Goal: Information Seeking & Learning: Find specific fact

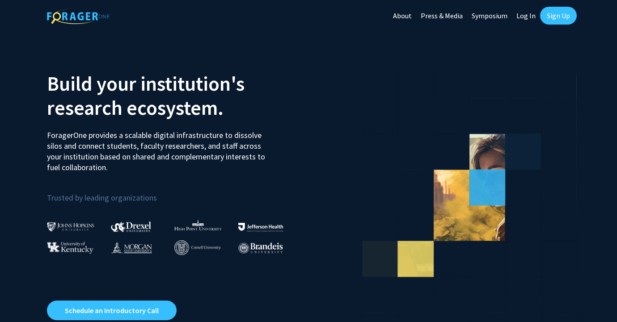
click at [529, 18] on link "Log In" at bounding box center [526, 15] width 28 height 31
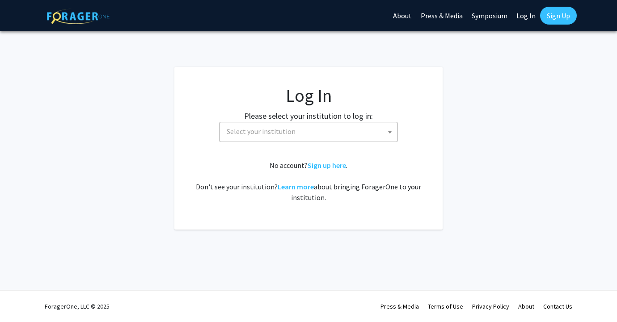
click at [344, 135] on span "Select your institution" at bounding box center [310, 132] width 174 height 18
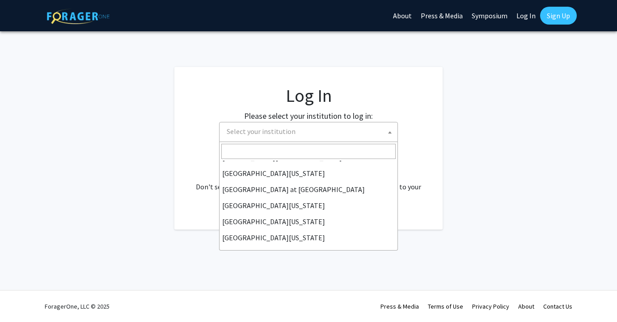
scroll to position [313, 0]
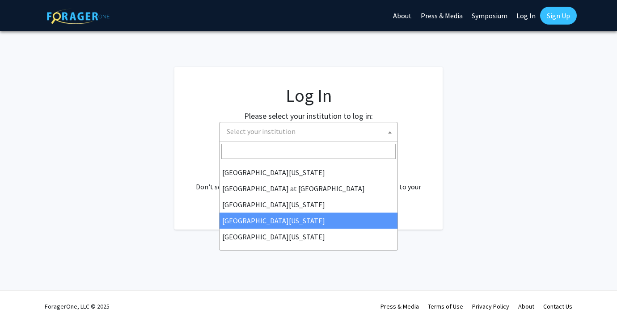
select select "31"
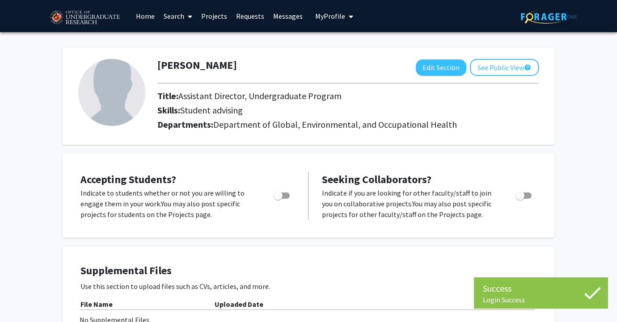
click at [145, 14] on link "Home" at bounding box center [145, 15] width 28 height 31
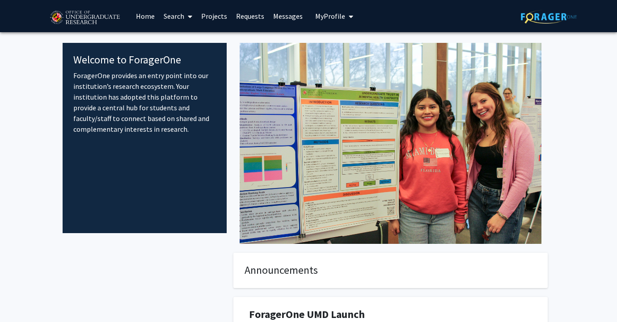
click at [178, 16] on link "Search" at bounding box center [178, 15] width 38 height 31
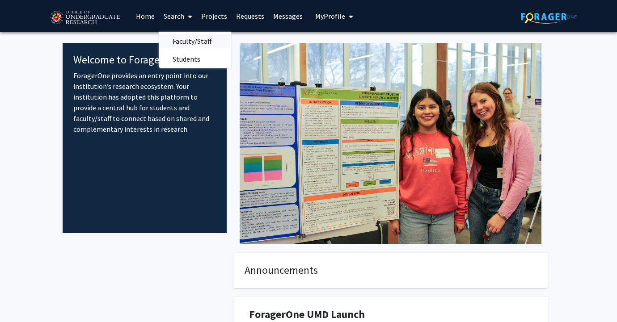
click at [191, 43] on span "Faculty/Staff" at bounding box center [192, 41] width 66 height 18
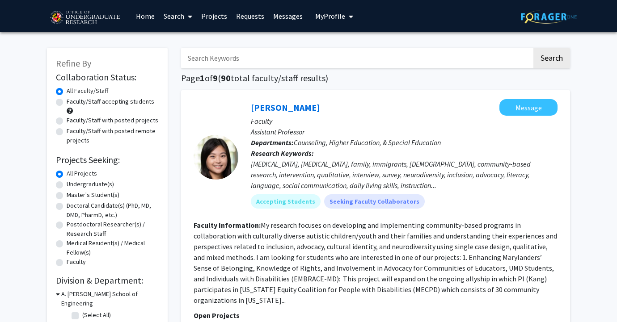
click at [224, 56] on input "Search Keywords" at bounding box center [356, 58] width 351 height 21
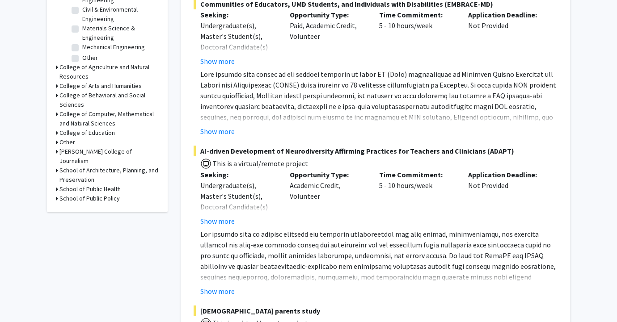
scroll to position [354, 0]
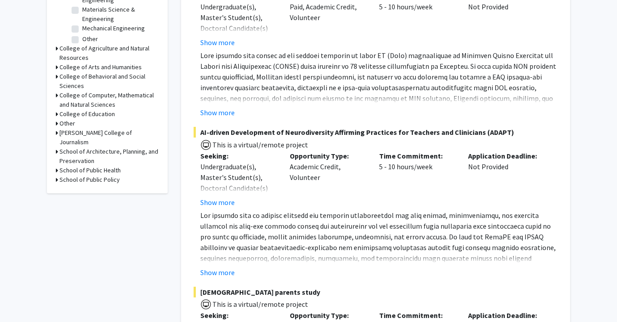
type input "Coleman"
click at [104, 166] on h3 "School of Public Health" at bounding box center [89, 170] width 61 height 9
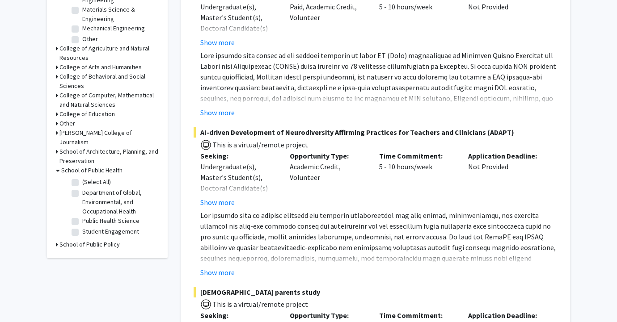
click at [82, 188] on label "Department of Global, Environmental, and Occupational Health" at bounding box center [119, 202] width 74 height 28
click at [82, 188] on input "Department of Global, Environmental, and Occupational Health" at bounding box center [85, 191] width 6 height 6
checkbox input "true"
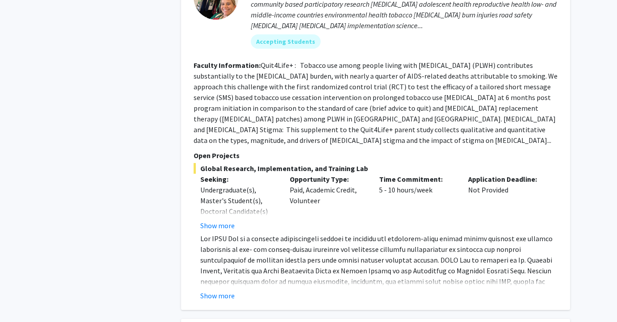
scroll to position [822, 0]
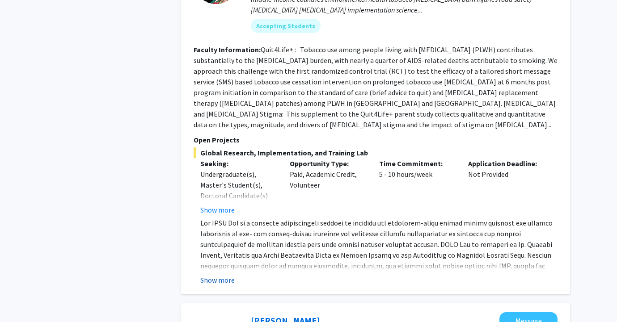
click at [227, 275] on button "Show more" at bounding box center [217, 280] width 34 height 11
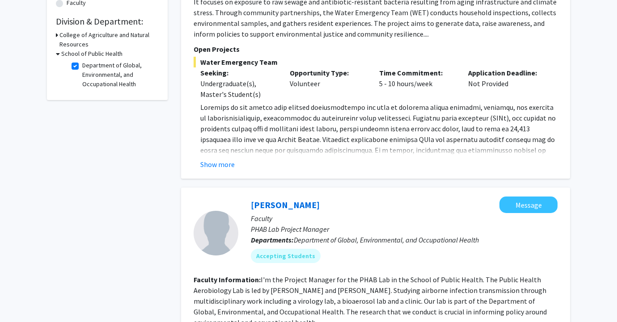
scroll to position [0, 0]
